Goal: Find specific page/section: Find specific page/section

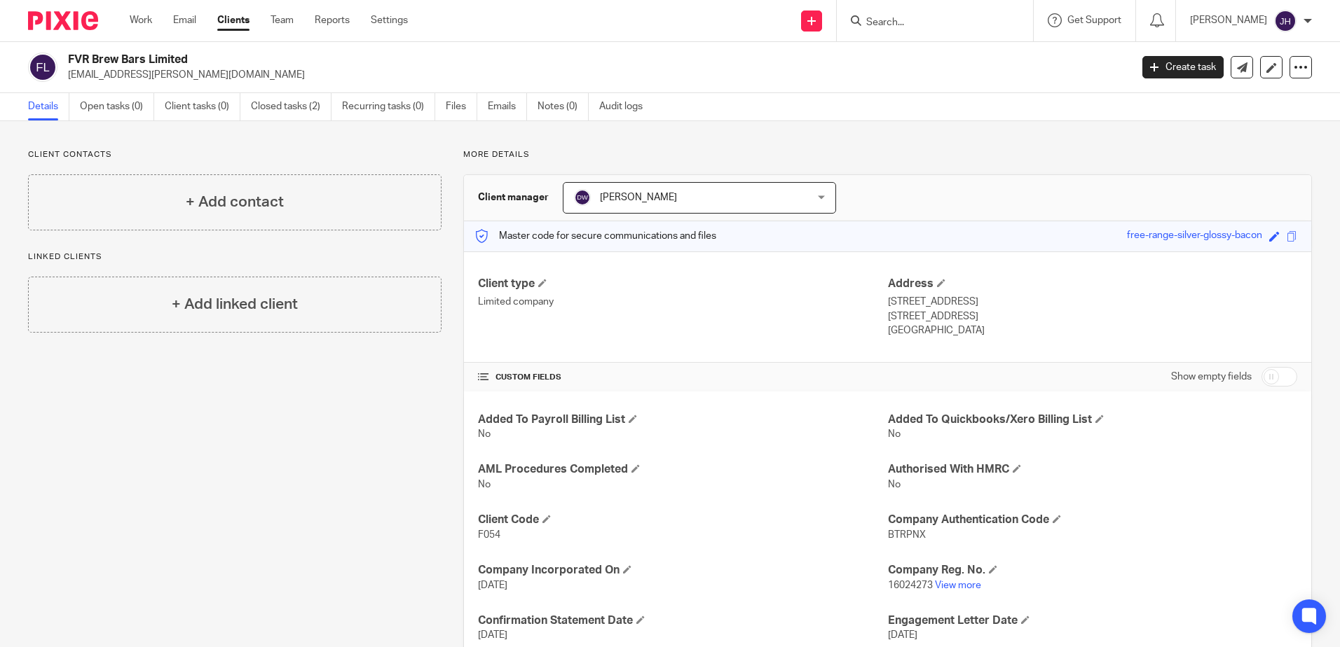
click at [907, 19] on input "Search" at bounding box center [928, 23] width 126 height 13
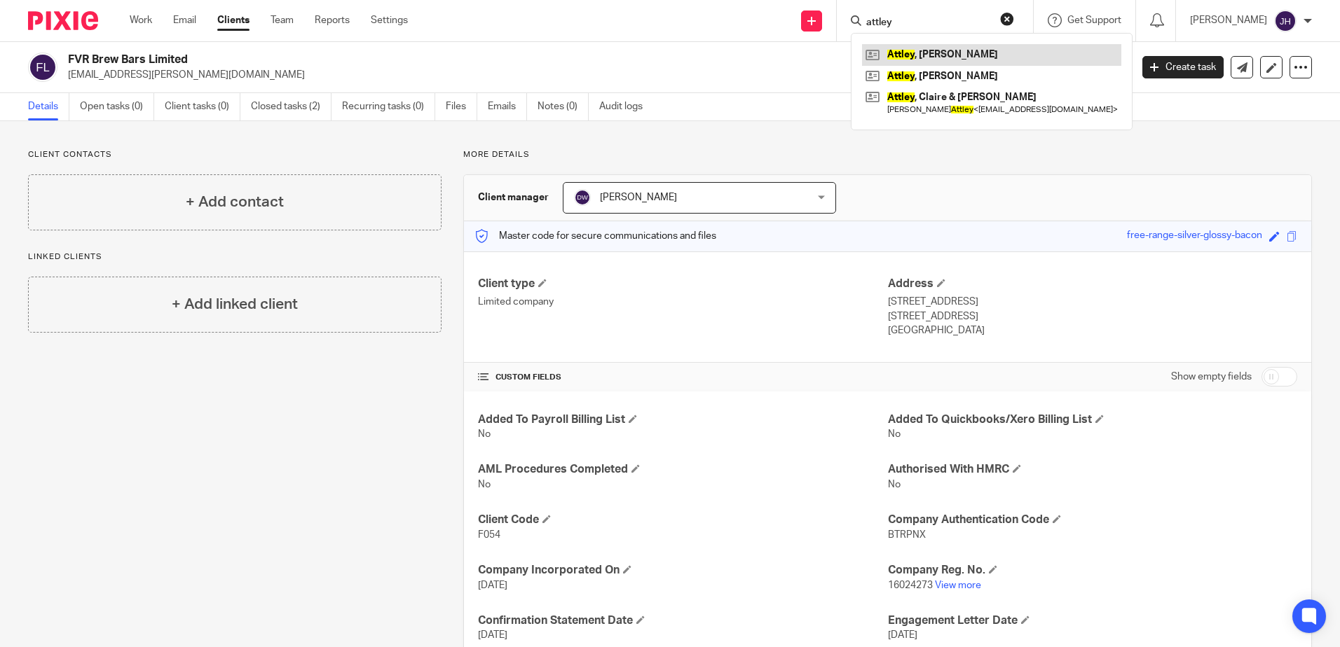
type input "attley"
click at [928, 53] on link at bounding box center [991, 54] width 259 height 21
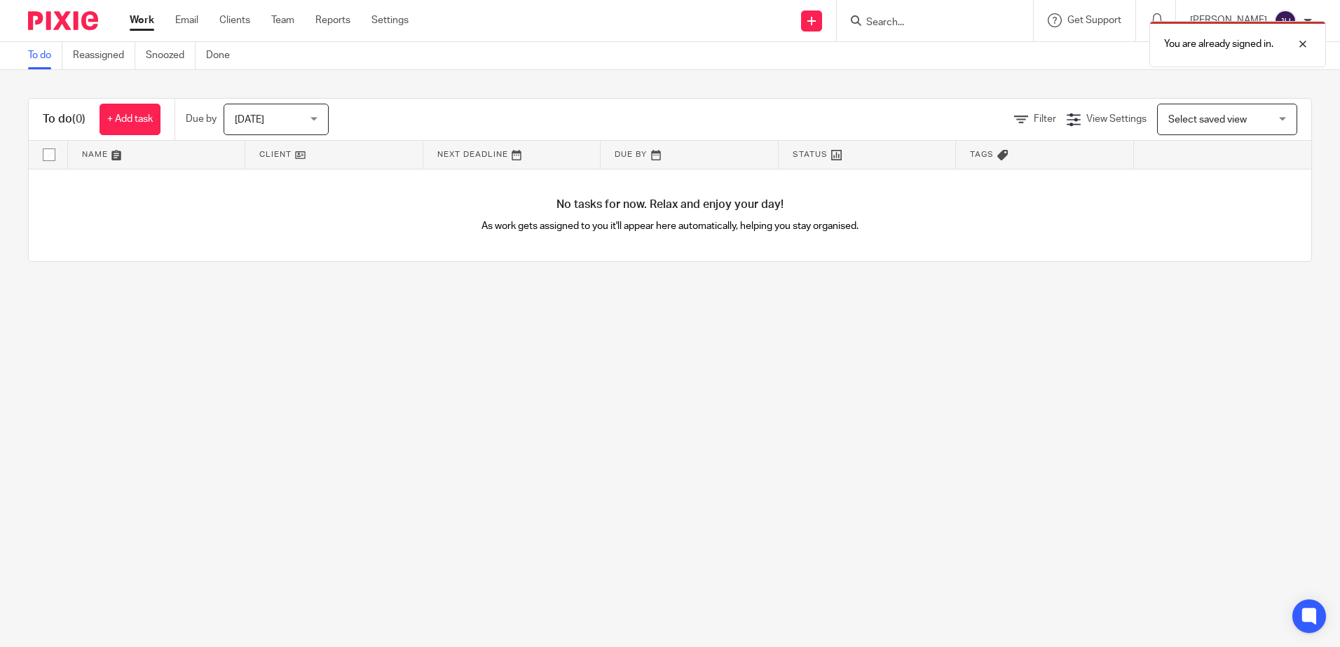
click at [912, 22] on div "You are already signed in." at bounding box center [998, 40] width 656 height 53
click at [937, 29] on div "You are already signed in." at bounding box center [998, 40] width 656 height 53
click at [1160, 37] on div "You are already signed in." at bounding box center [1237, 44] width 177 height 46
click at [902, 20] on input "Search" at bounding box center [928, 23] width 126 height 13
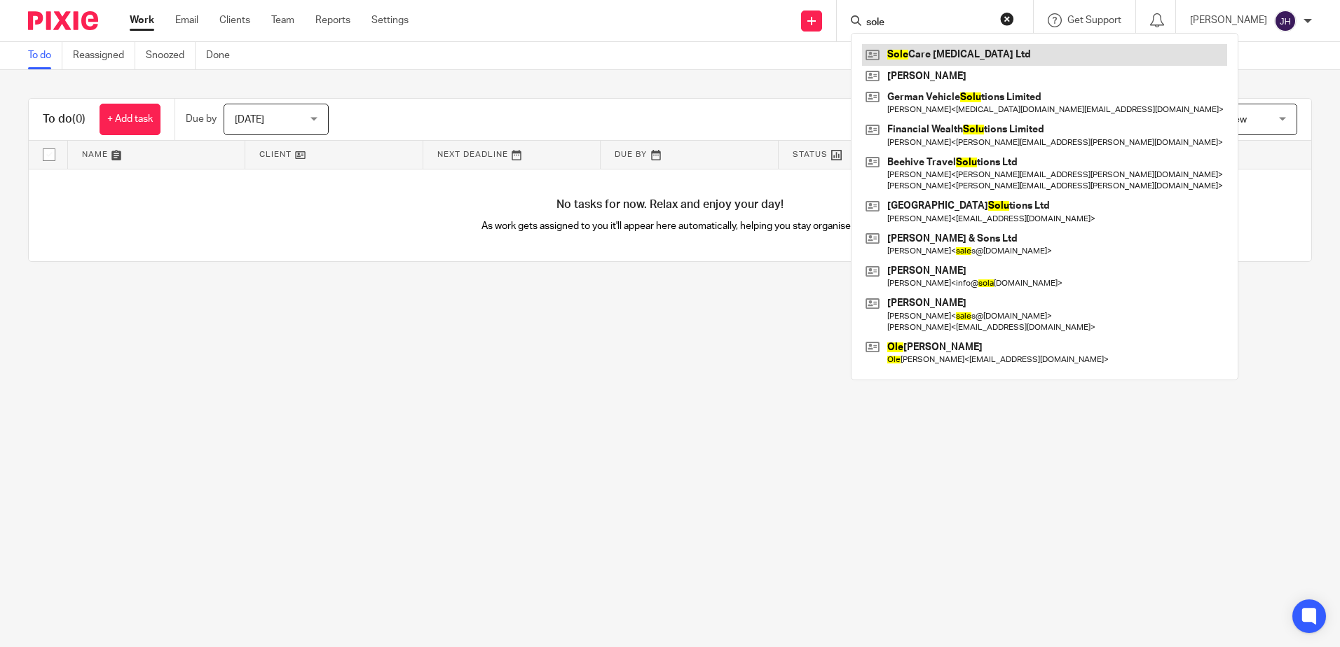
type input "sole"
click at [936, 53] on link at bounding box center [1044, 54] width 365 height 21
